Goal: Information Seeking & Learning: Learn about a topic

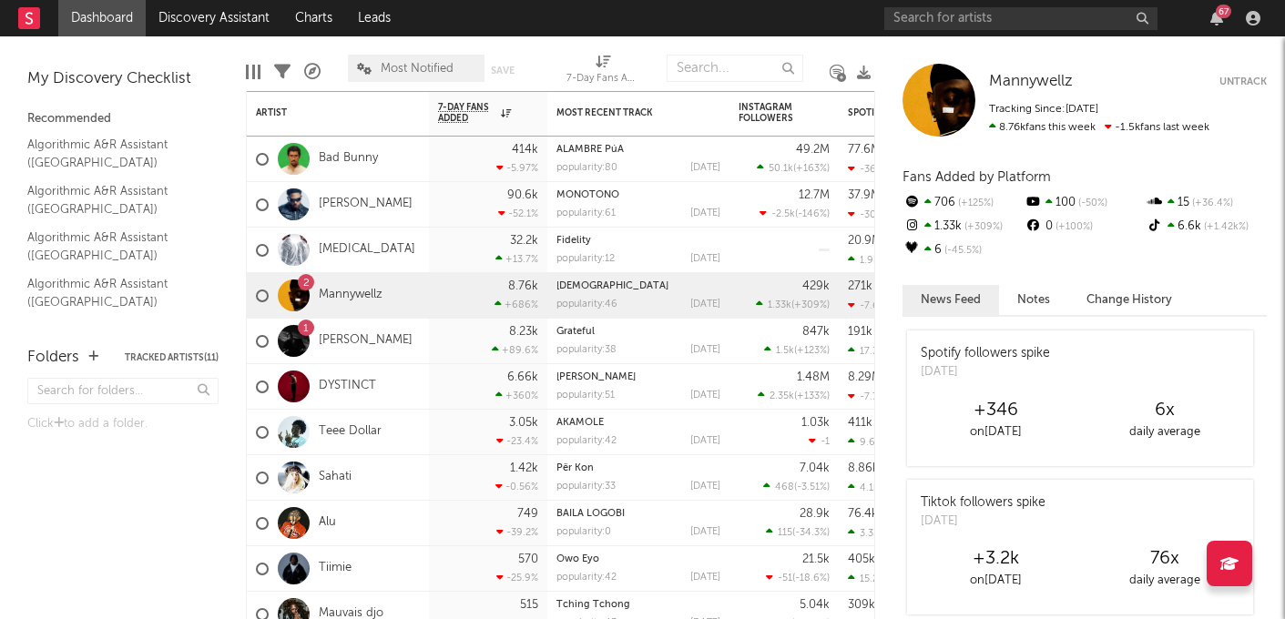
click at [956, 29] on div "67" at bounding box center [1075, 18] width 383 height 36
click at [952, 17] on input "text" at bounding box center [1020, 18] width 273 height 23
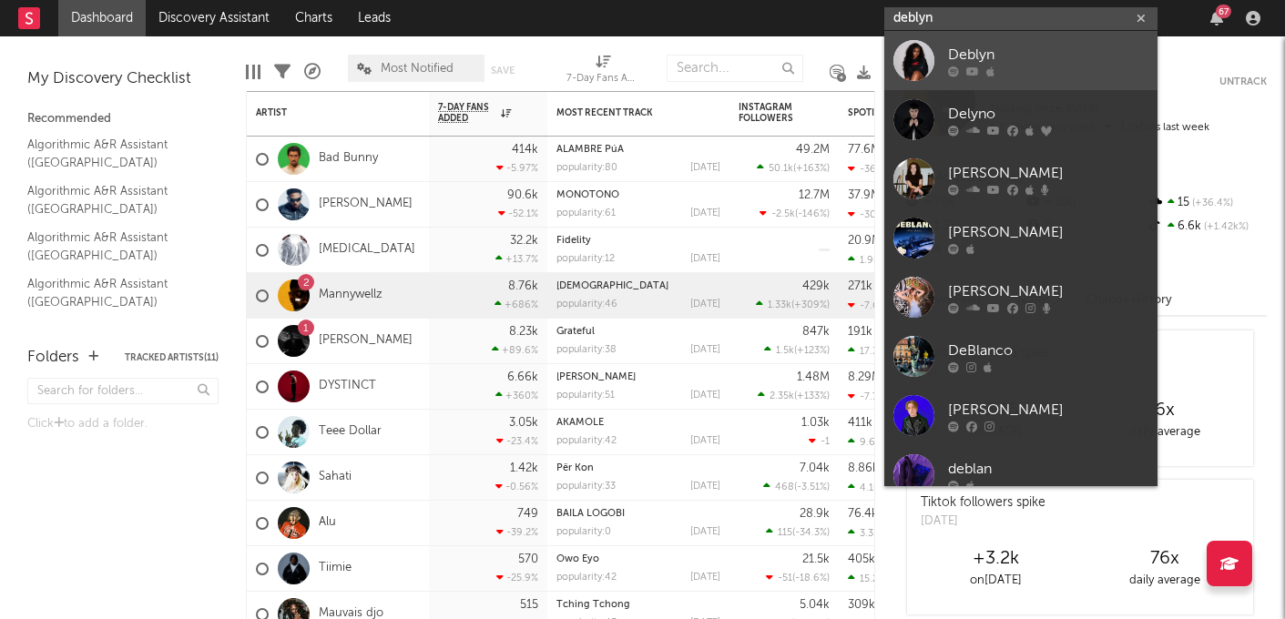
type input "deblyn"
click at [967, 66] on icon at bounding box center [972, 71] width 13 height 11
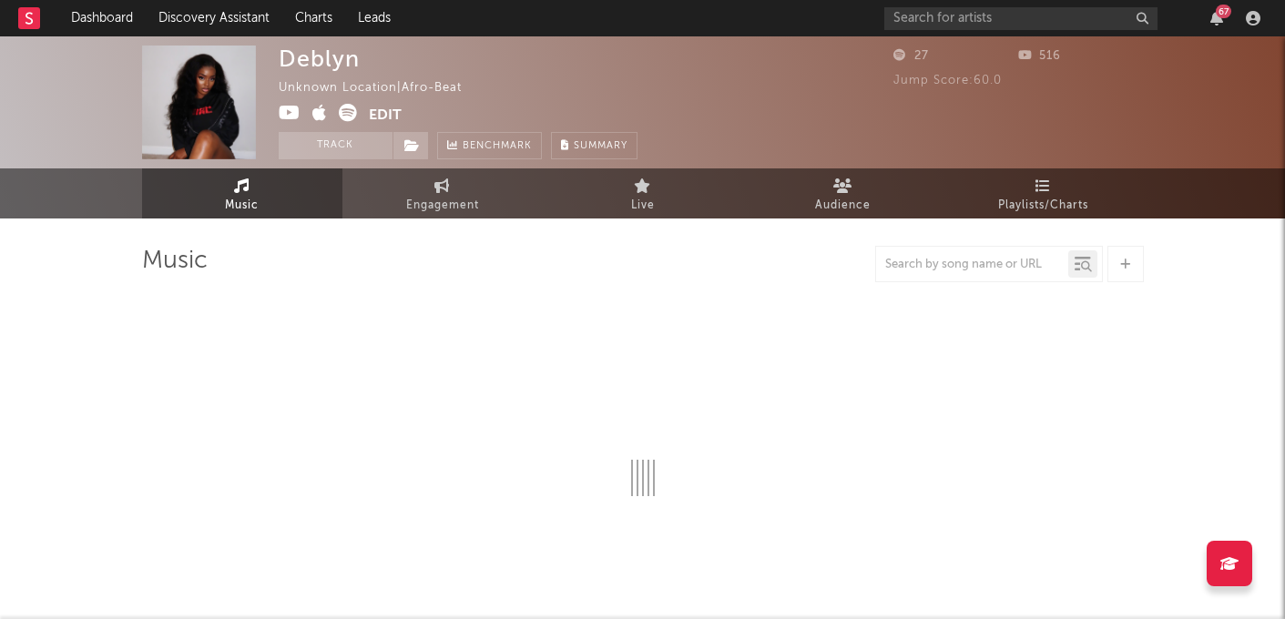
select select "1w"
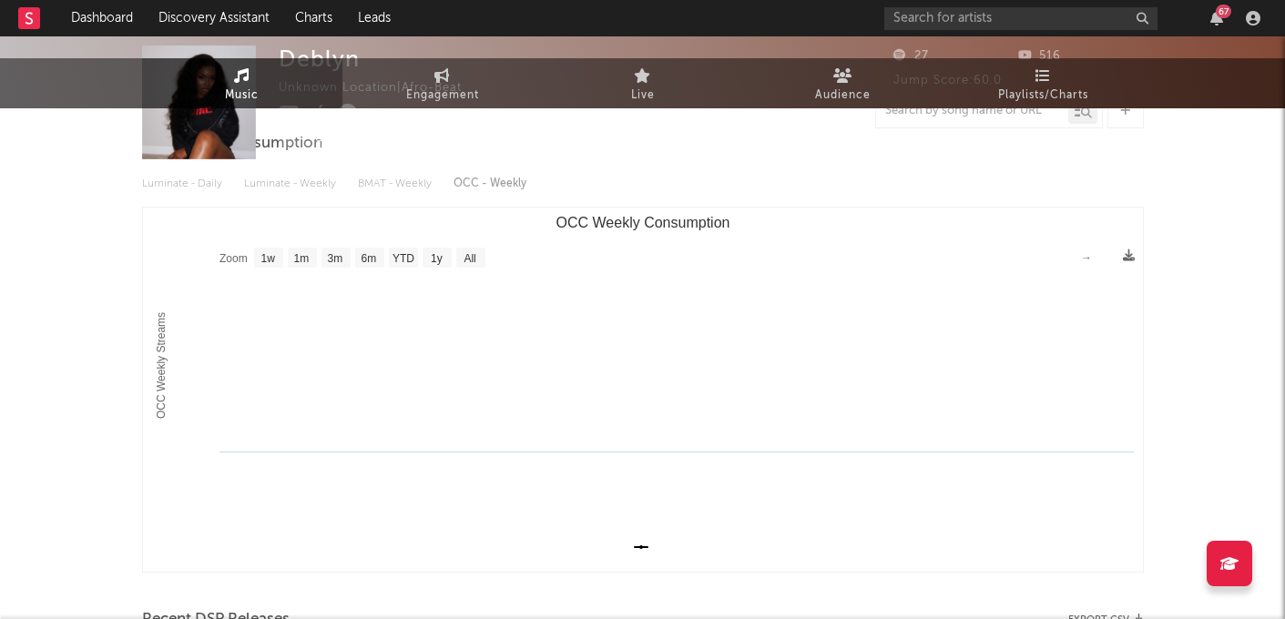
scroll to position [348, 0]
